Goal: Task Accomplishment & Management: Manage account settings

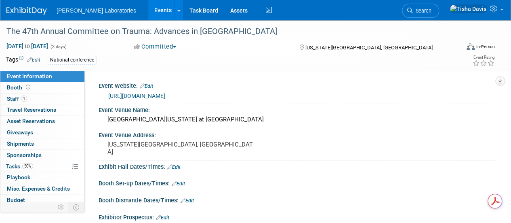
click at [148, 11] on link "Events" at bounding box center [162, 10] width 29 height 20
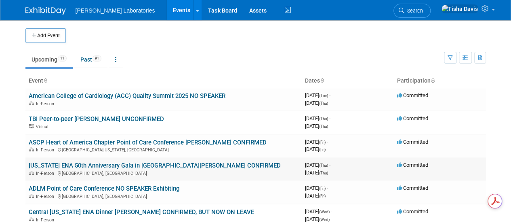
click at [195, 164] on link "[US_STATE] ENA 50th Anniversary Gala in [GEOGRAPHIC_DATA][PERSON_NAME] CONFIRMED" at bounding box center [155, 165] width 252 height 7
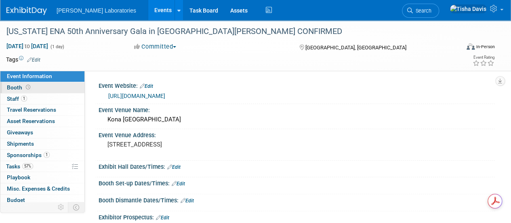
click at [18, 86] on span "Booth" at bounding box center [19, 87] width 25 height 6
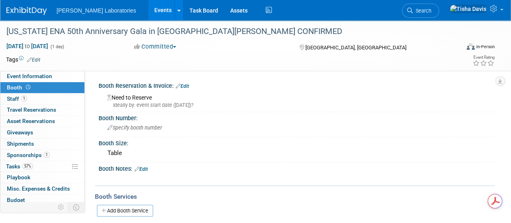
click at [148, 12] on link "Events" at bounding box center [162, 10] width 29 height 20
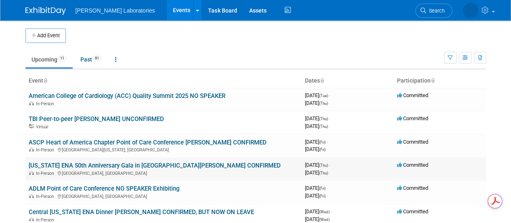
click at [127, 167] on link "[US_STATE] ENA 50th Anniversary Gala in [GEOGRAPHIC_DATA][PERSON_NAME] CONFIRMED" at bounding box center [155, 165] width 252 height 7
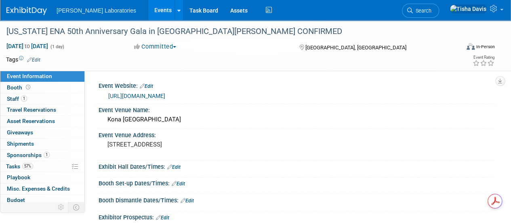
click at [148, 10] on link "Events" at bounding box center [162, 10] width 29 height 20
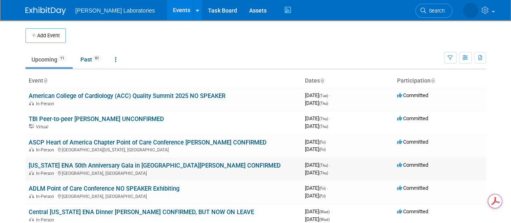
click at [132, 164] on link "[US_STATE] ENA 50th Anniversary Gala in [GEOGRAPHIC_DATA][PERSON_NAME] CONFIRMED" at bounding box center [155, 165] width 252 height 7
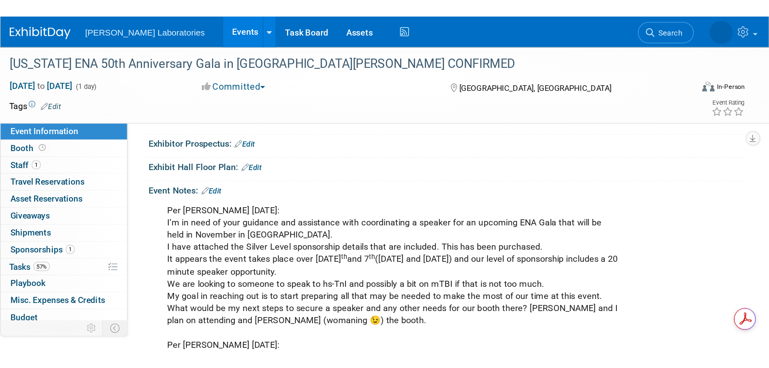
scroll to position [136, 0]
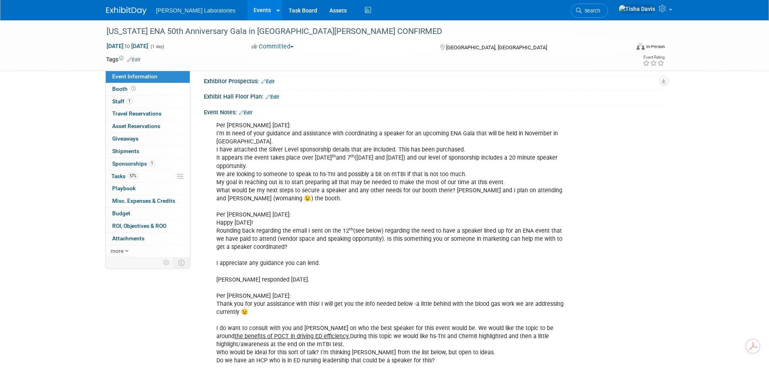
click at [248, 8] on link "Events" at bounding box center [262, 10] width 29 height 20
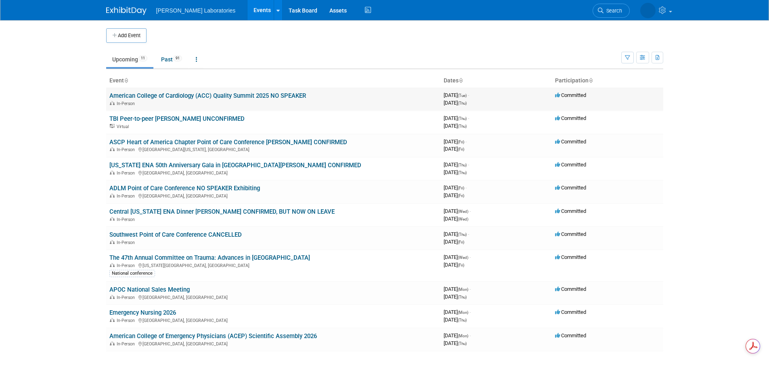
click at [240, 94] on link "American College of Cardiology (ACC) Quality Summit 2025 NO SPEAKER" at bounding box center [207, 95] width 197 height 7
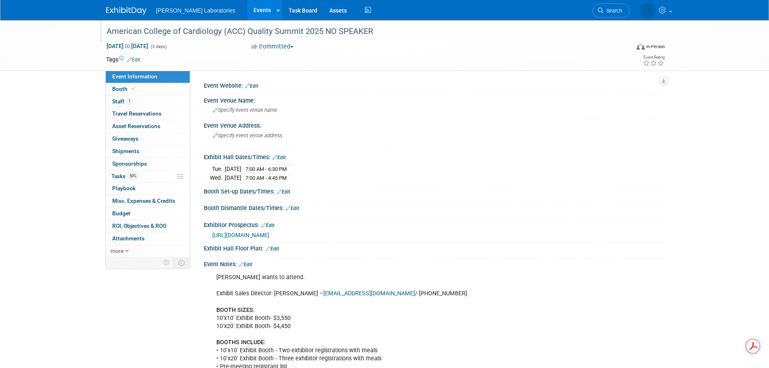
click at [113, 31] on div "American College of Cardiology (ACC) Quality Summit 2025 NO SPEAKER" at bounding box center [361, 31] width 514 height 15
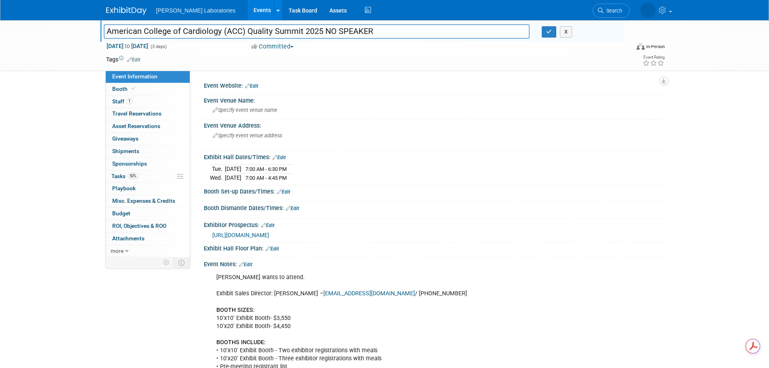
drag, startPoint x: 107, startPoint y: 30, endPoint x: 323, endPoint y: 33, distance: 215.3
click at [323, 33] on input "American College of Cardiology (ACC) Quality Summit 2025 NO SPEAKER" at bounding box center [317, 31] width 426 height 14
click at [569, 33] on button "X" at bounding box center [566, 31] width 13 height 11
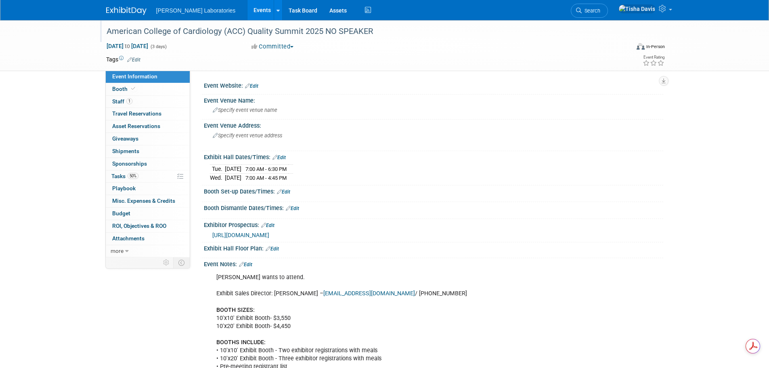
click at [252, 85] on link "Edit" at bounding box center [251, 86] width 13 height 6
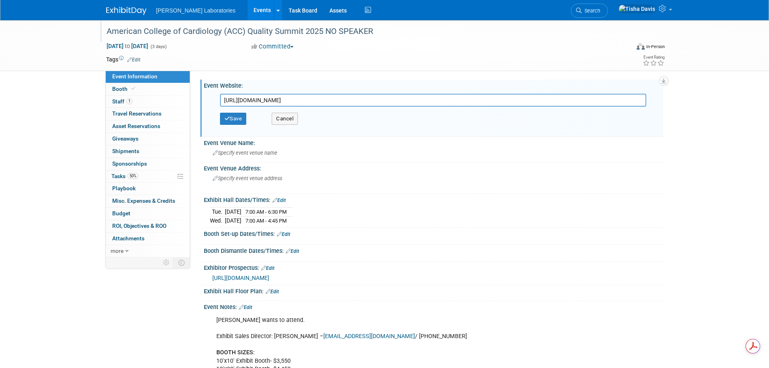
scroll to position [0, 224]
type input "[URL][DOMAIN_NAME]"
click at [237, 117] on button "Save" at bounding box center [233, 119] width 27 height 12
